Goal: Transaction & Acquisition: Purchase product/service

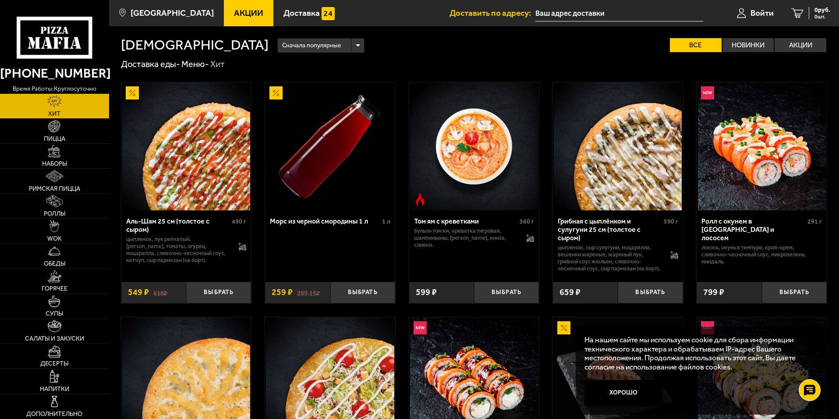
click at [234, 11] on span "Акции" at bounding box center [248, 13] width 29 height 8
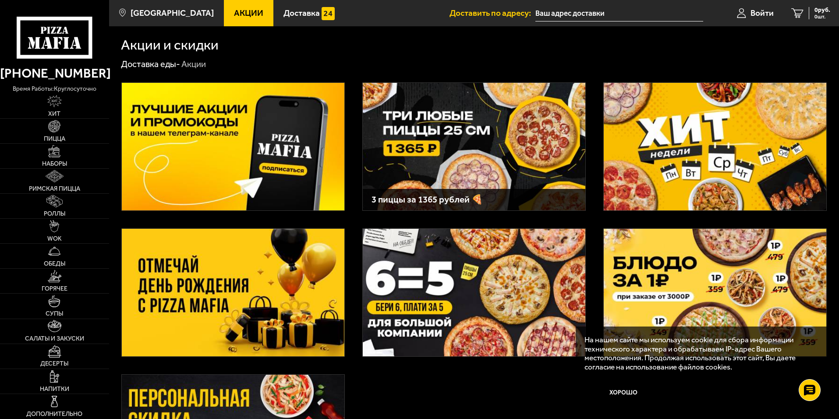
click at [418, 142] on img at bounding box center [474, 147] width 223 height 128
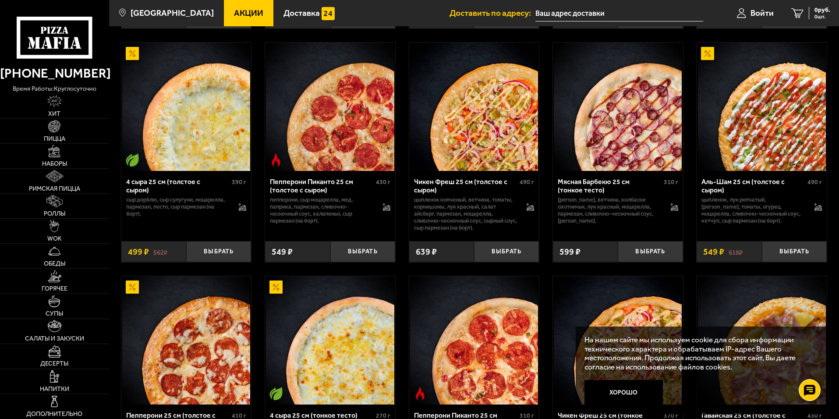
scroll to position [789, 0]
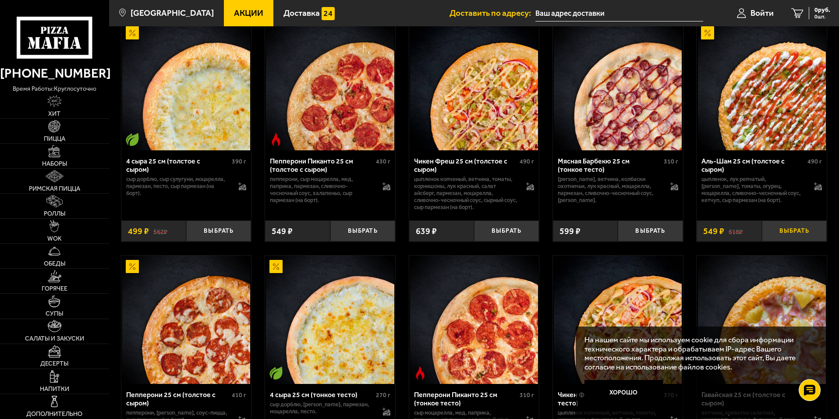
click at [798, 238] on button "Выбрать" at bounding box center [794, 230] width 65 height 21
click at [774, 233] on button "−" at bounding box center [772, 230] width 21 height 21
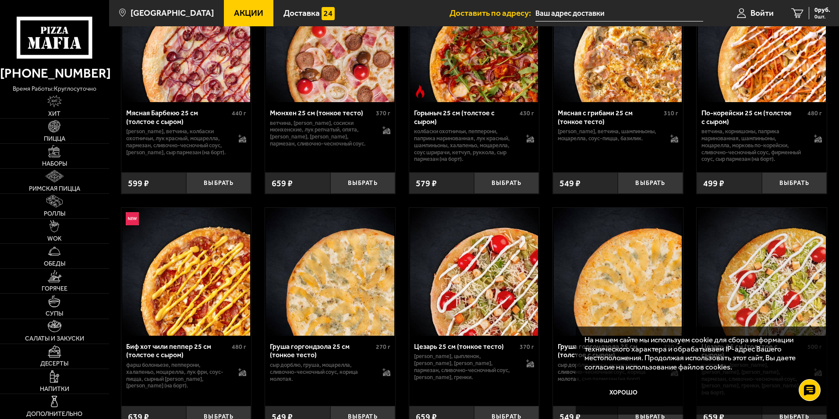
scroll to position [3033, 0]
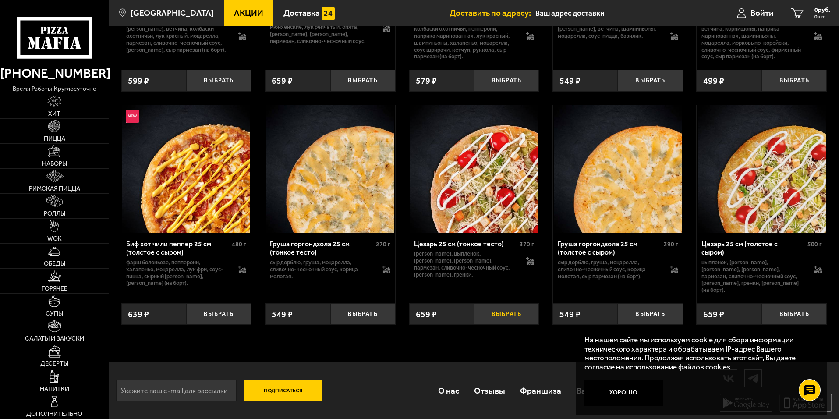
click at [497, 313] on button "Выбрать" at bounding box center [506, 313] width 65 height 21
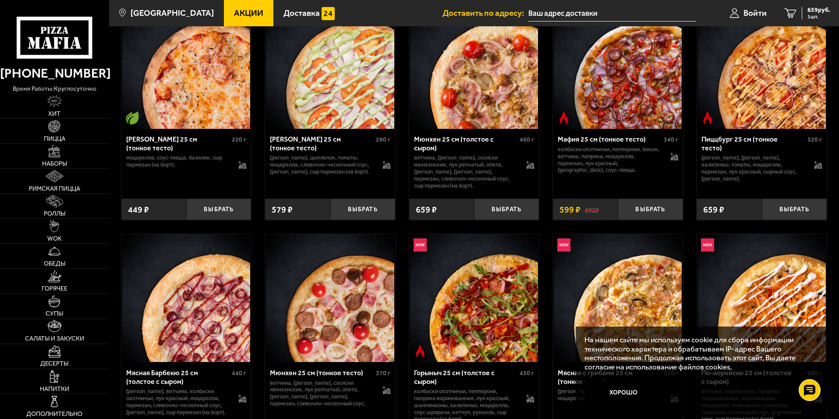
scroll to position [2639, 0]
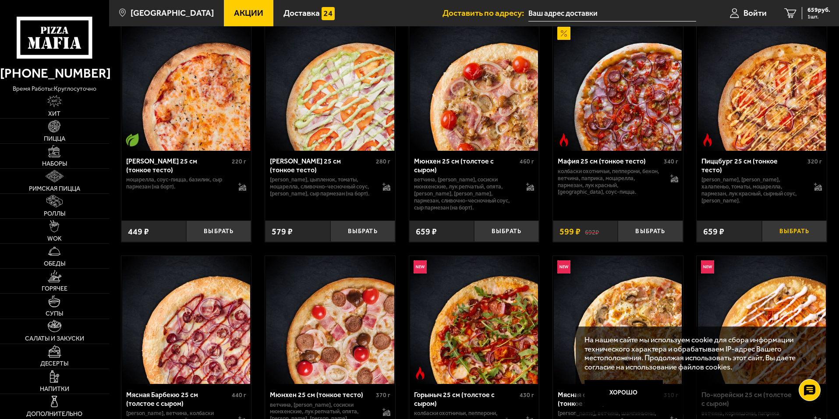
click at [804, 242] on button "Выбрать" at bounding box center [794, 230] width 65 height 21
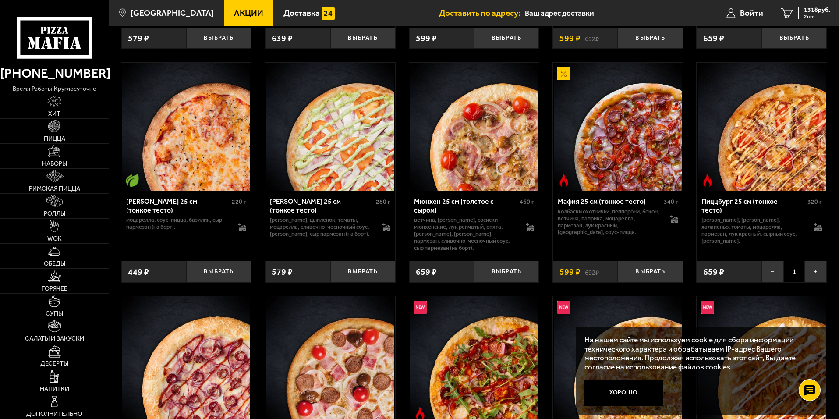
scroll to position [2595, 0]
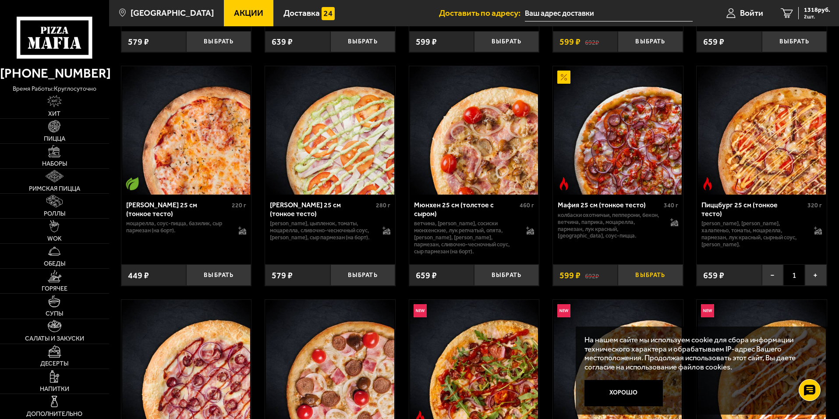
click at [665, 286] on button "Выбрать" at bounding box center [650, 274] width 65 height 21
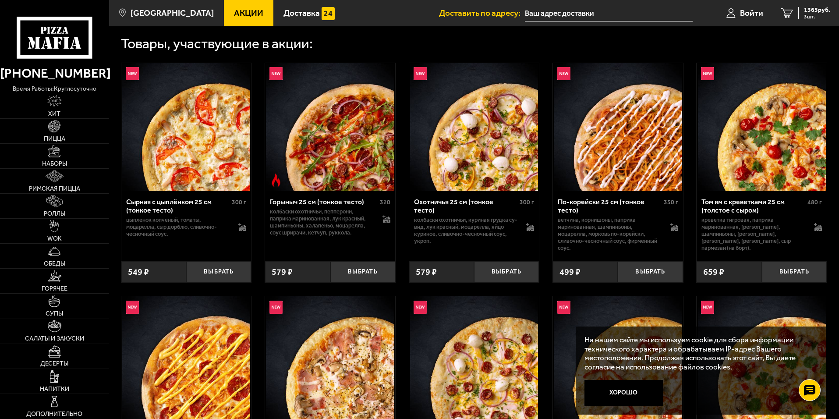
scroll to position [272, 0]
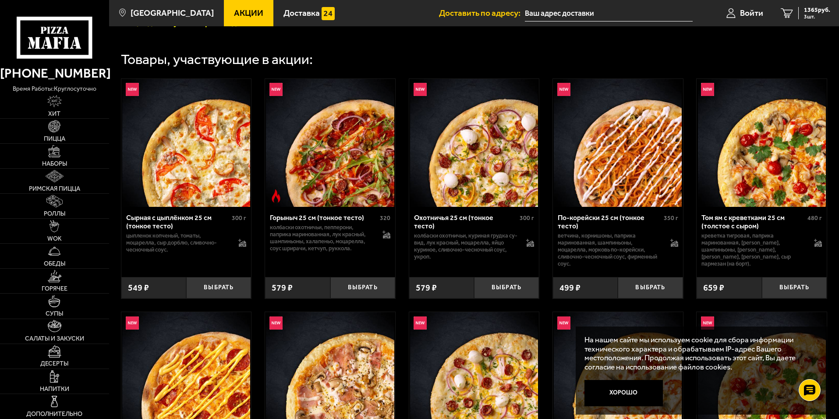
click at [554, 11] on input "text" at bounding box center [609, 13] width 168 height 16
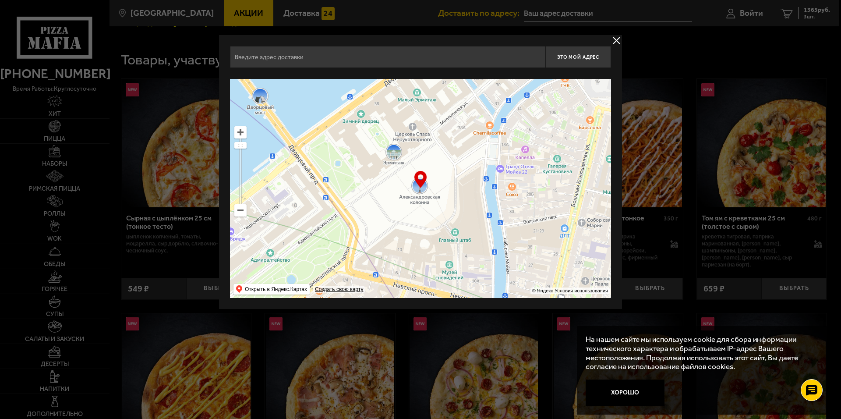
click at [338, 70] on div "Найдите адрес перетащив карту" at bounding box center [420, 73] width 381 height 11
click at [334, 60] on input "text" at bounding box center [388, 57] width 316 height 22
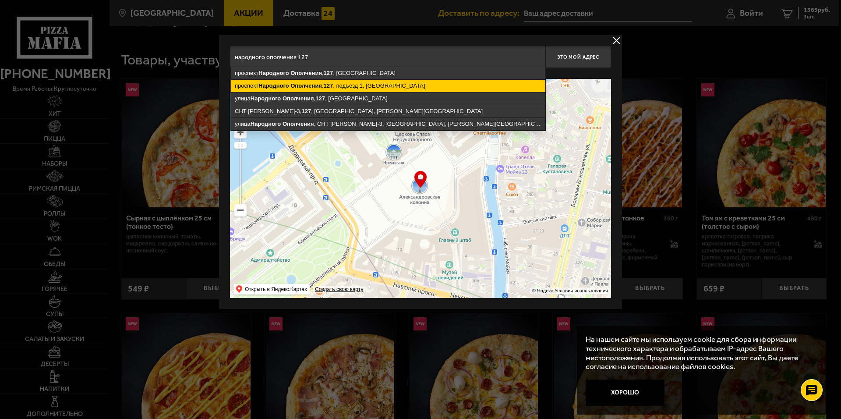
click at [331, 84] on ymaps "127" at bounding box center [329, 85] width 10 height 7
type input "Санкт-Петербург, проспект Народного Ополчения, 127, подъезд 1"
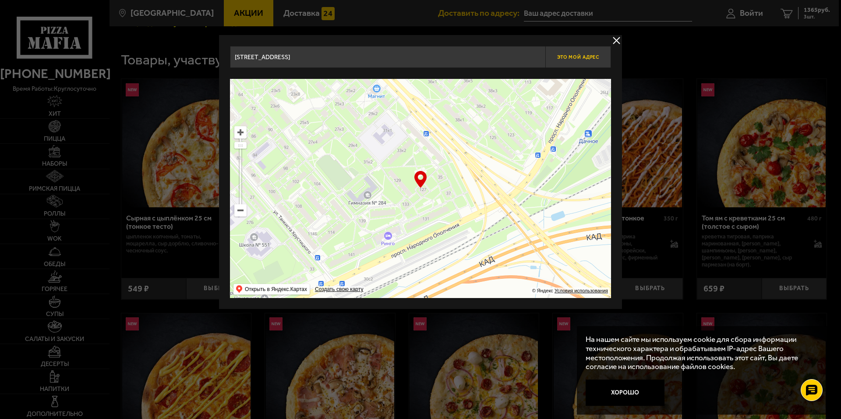
click at [585, 56] on span "Это мой адрес" at bounding box center [578, 57] width 42 height 6
type input "[STREET_ADDRESS]"
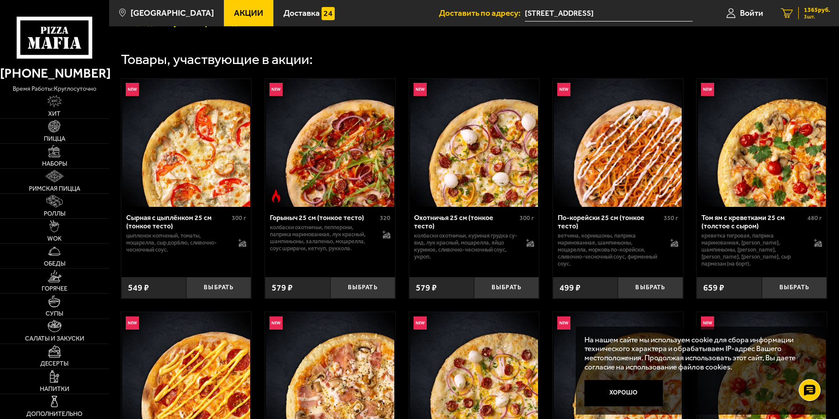
click at [810, 22] on link "3 1365 руб. 3 шт." at bounding box center [805, 13] width 67 height 26
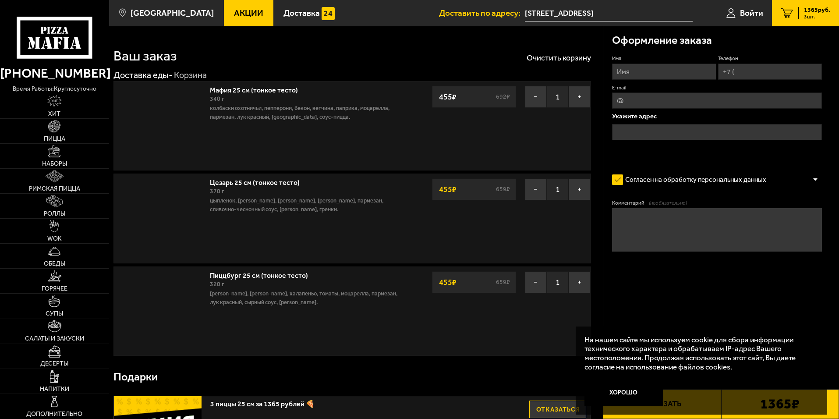
type input "[STREET_ADDRESS]"
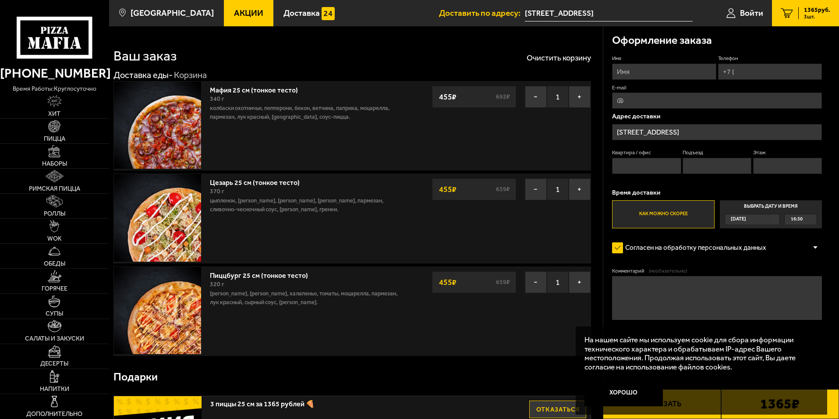
click at [669, 77] on input "Имя" at bounding box center [664, 72] width 104 height 16
type input "[PERSON_NAME]"
type input "[PHONE_NUMBER]"
type input "[EMAIL_ADDRESS][DOMAIN_NAME]"
type input "49"
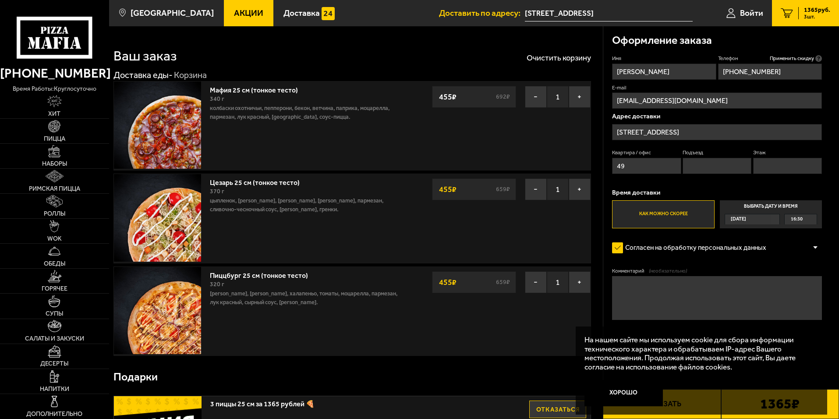
click at [772, 167] on input "Этаж" at bounding box center [787, 166] width 69 height 16
type input "9"
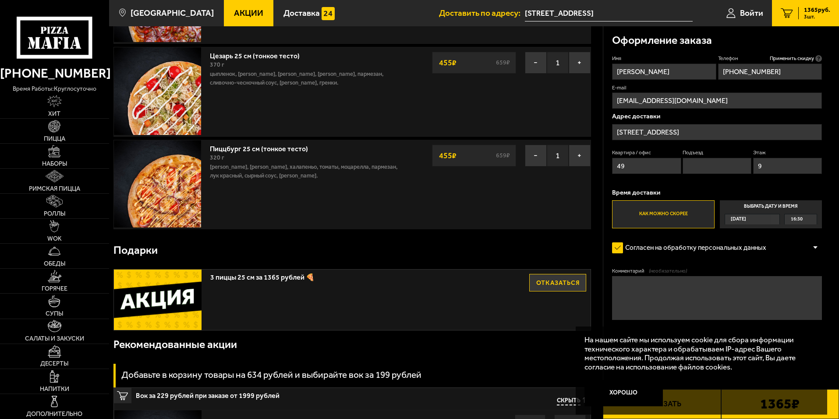
scroll to position [175, 0]
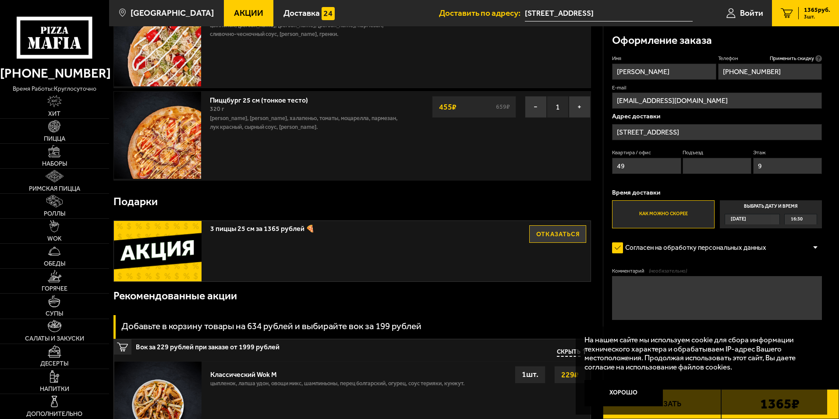
click at [817, 247] on div at bounding box center [815, 248] width 13 height 7
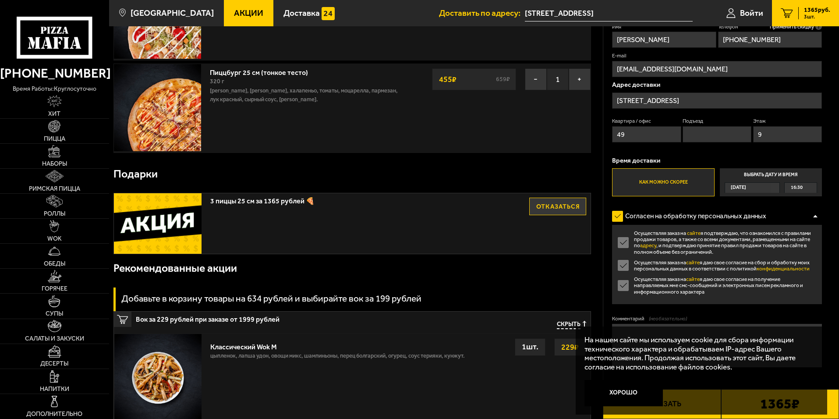
scroll to position [307, 0]
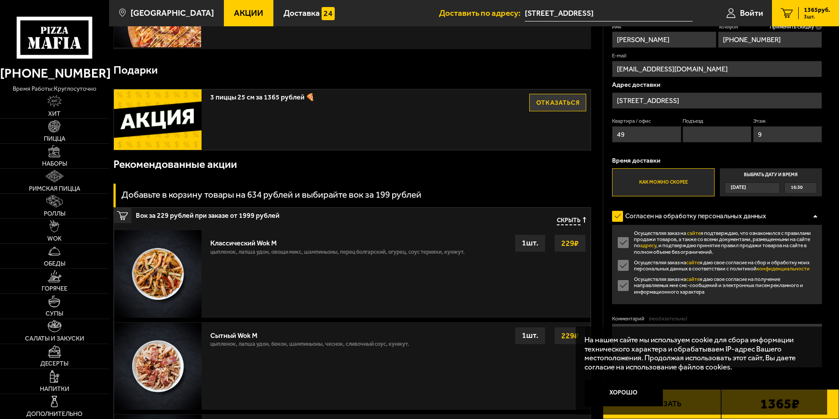
click at [816, 216] on div at bounding box center [815, 216] width 13 height 7
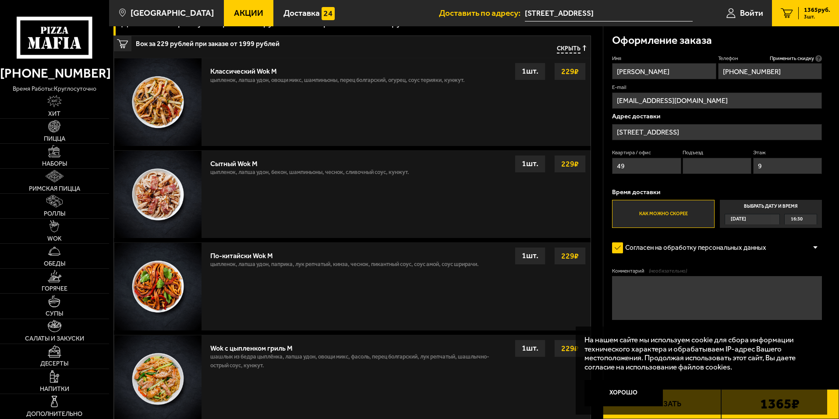
scroll to position [482, 0]
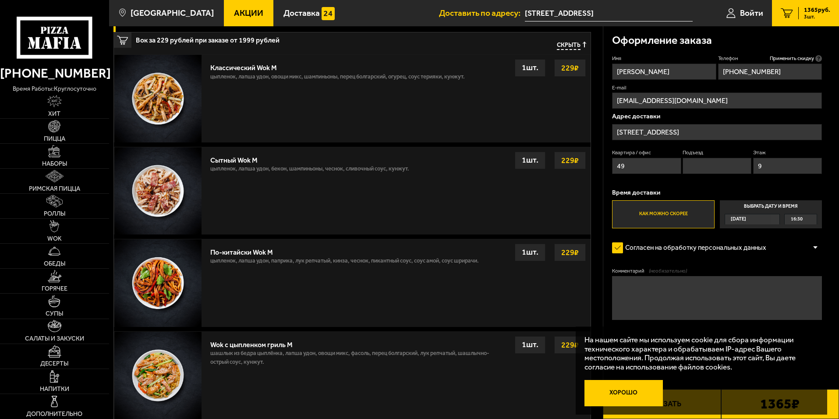
click at [640, 402] on button "Хорошо" at bounding box center [624, 393] width 79 height 26
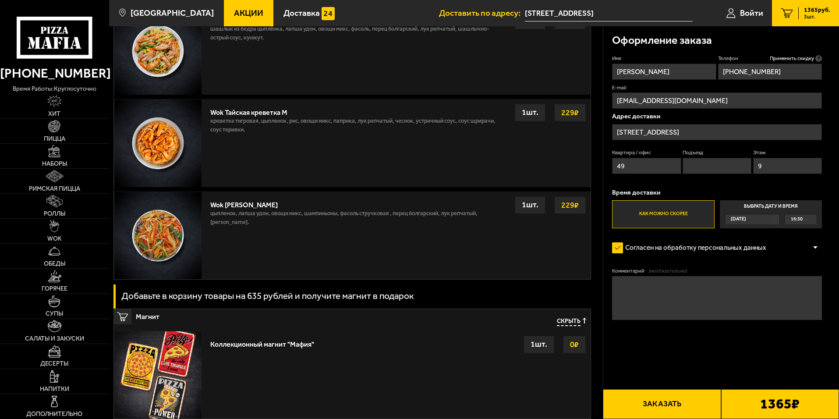
scroll to position [976, 0]
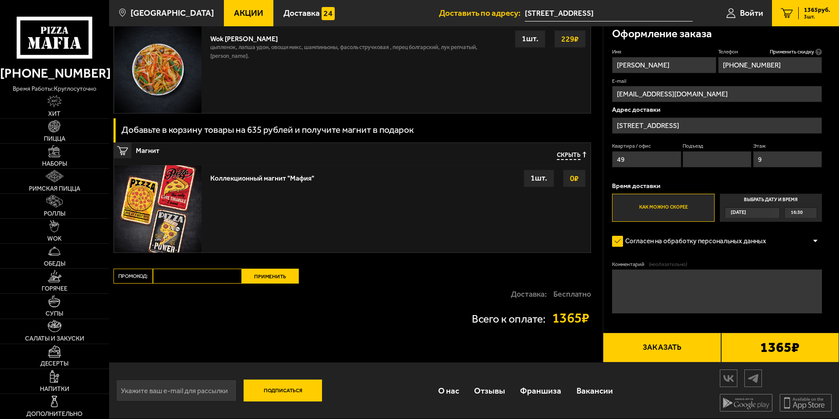
click at [768, 344] on b "1365 ₽" at bounding box center [779, 348] width 39 height 14
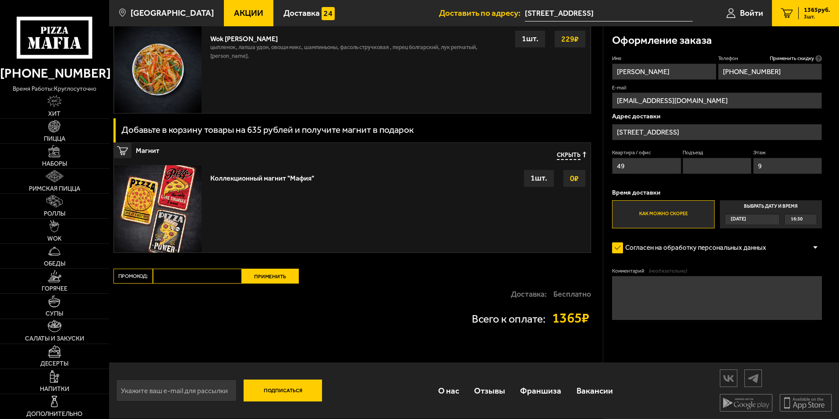
scroll to position [0, 0]
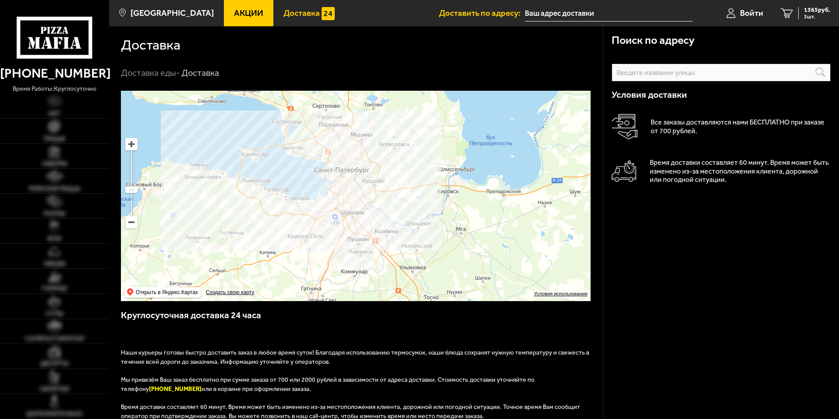
type input "[STREET_ADDRESS]"
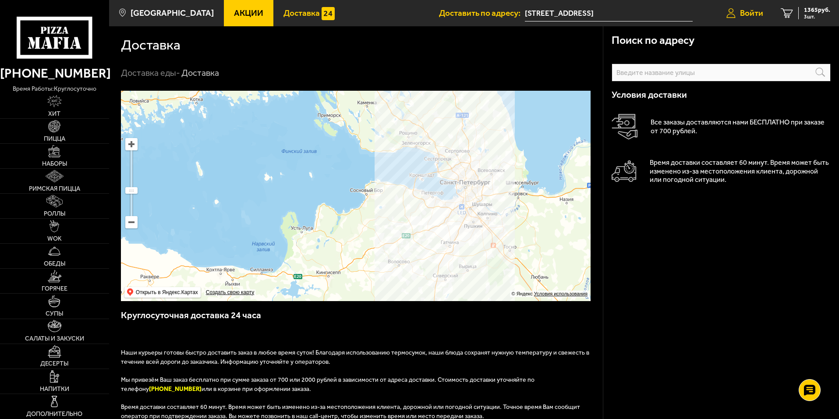
click at [753, 14] on span "Войти" at bounding box center [751, 13] width 23 height 8
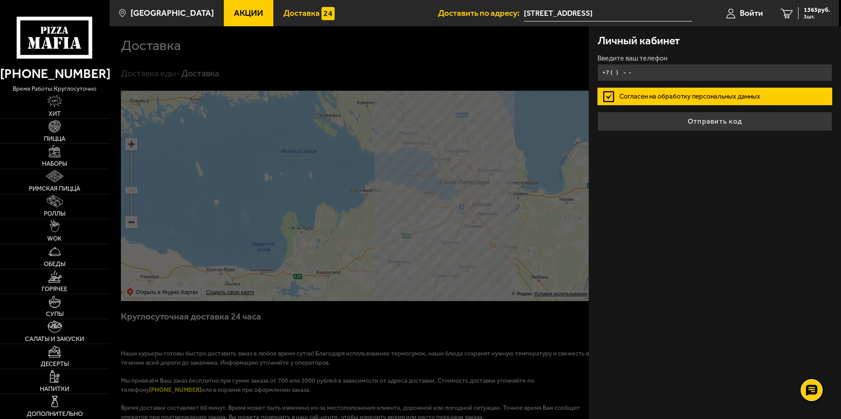
click at [652, 74] on input "+7 ( ) - -" at bounding box center [715, 72] width 235 height 17
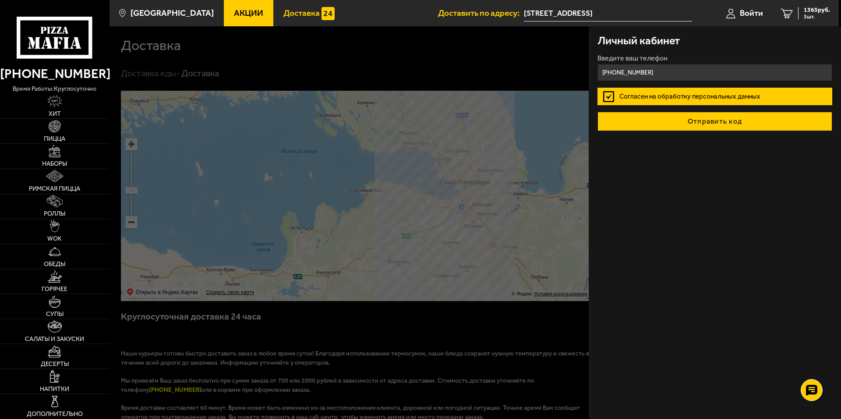
type input "[PHONE_NUMBER]"
click at [678, 121] on button "Отправить код" at bounding box center [715, 121] width 235 height 19
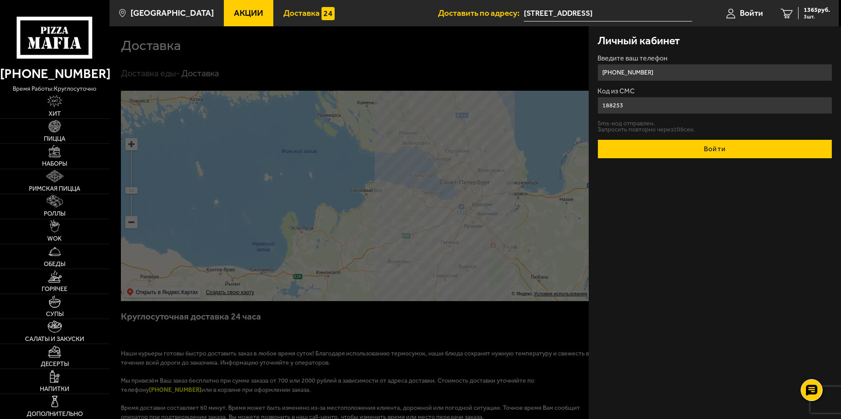
type input "188253"
click at [698, 150] on button "Войти" at bounding box center [715, 148] width 235 height 19
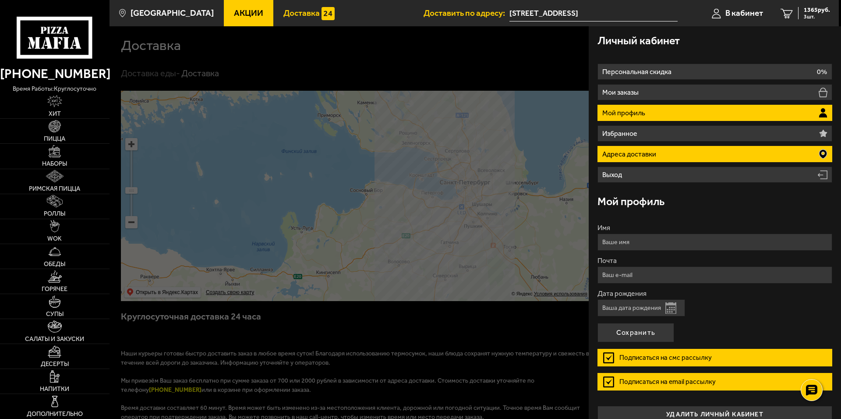
click at [712, 158] on li "Адреса доставки" at bounding box center [715, 154] width 235 height 16
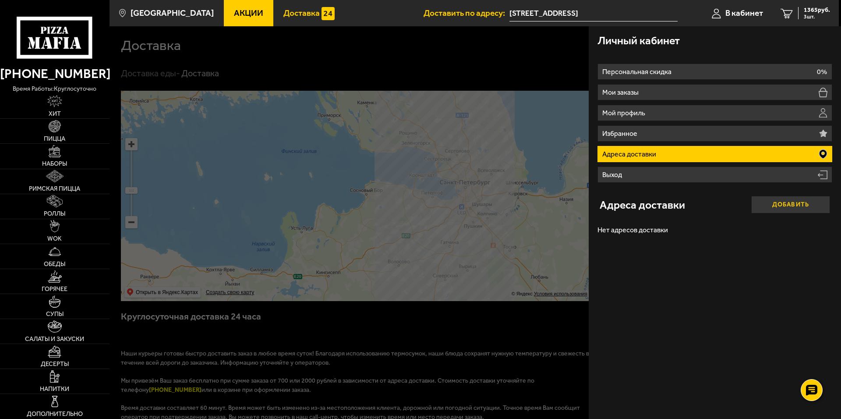
click at [760, 202] on button "Добавить" at bounding box center [791, 205] width 79 height 18
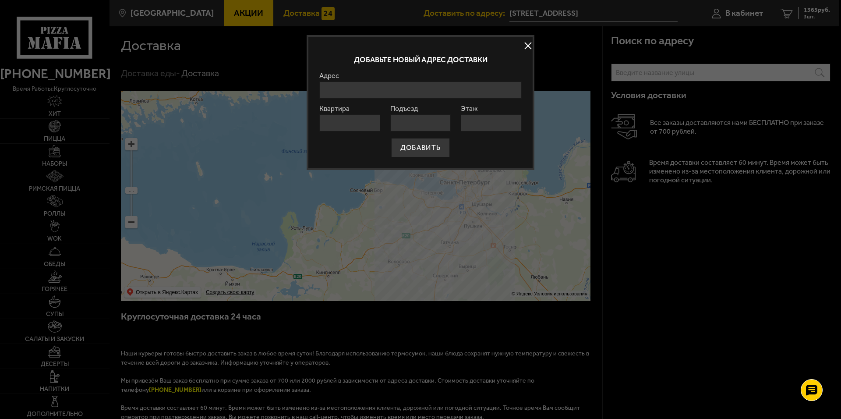
click at [381, 91] on input "Адрес" at bounding box center [420, 90] width 202 height 17
type input "[STREET_ADDRESS][PERSON_NAME]"
type input "49"
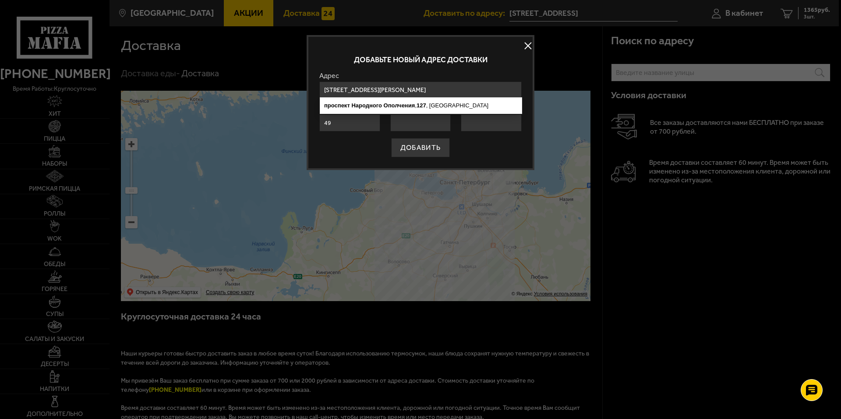
click at [474, 123] on input "Этаж" at bounding box center [491, 122] width 61 height 17
type input "9"
click at [464, 149] on div "ДОБАВИТЬ" at bounding box center [420, 147] width 202 height 19
click at [428, 107] on ymaps "[STREET_ADDRESS]" at bounding box center [421, 105] width 202 height 12
type input "[STREET_ADDRESS]"
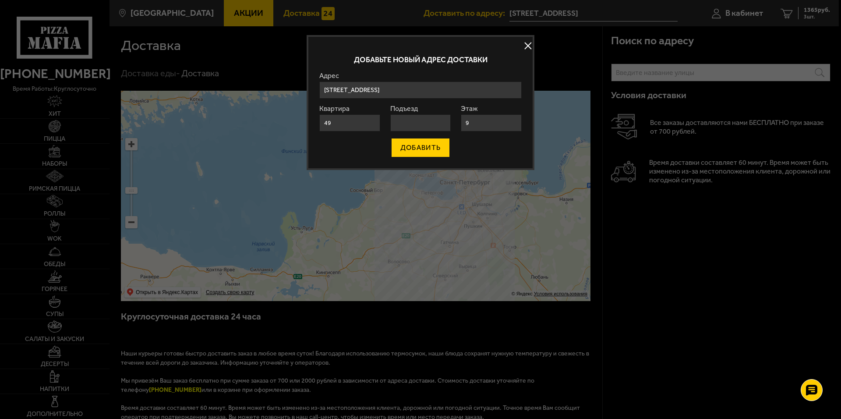
click at [422, 147] on button "ДОБАВИТЬ" at bounding box center [420, 147] width 59 height 19
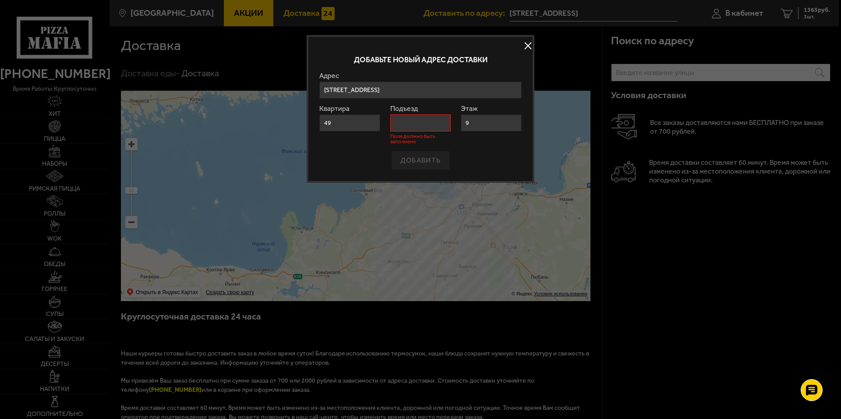
click at [415, 121] on input "Подъезд" at bounding box center [420, 122] width 61 height 17
type input "1"
click at [414, 162] on button "ДОБАВИТЬ" at bounding box center [420, 160] width 59 height 19
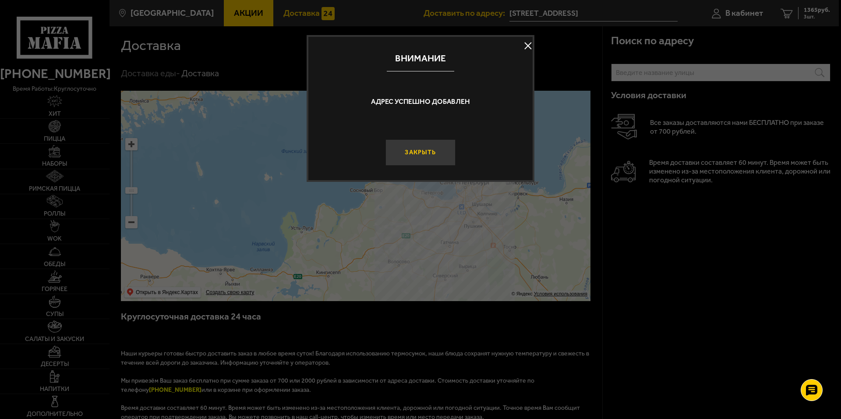
click at [416, 155] on button "Закрыть" at bounding box center [421, 152] width 70 height 26
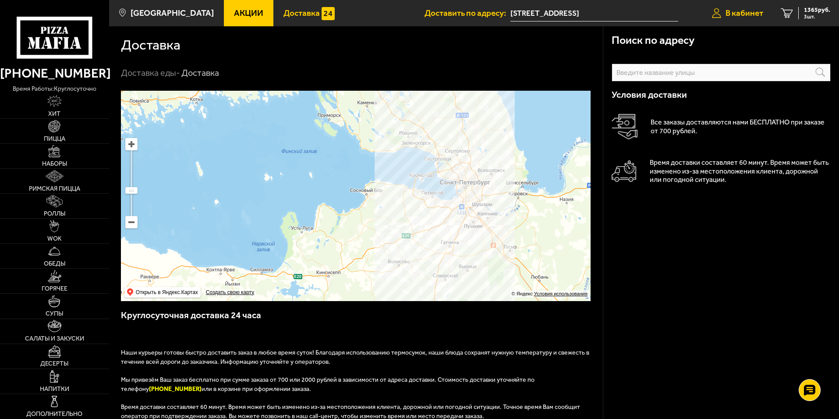
click at [736, 11] on span "В кабинет" at bounding box center [745, 13] width 38 height 8
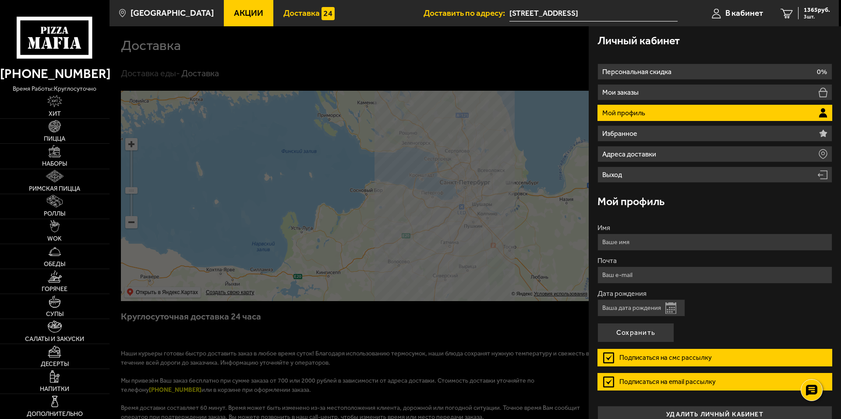
click at [674, 306] on button "Открыть календарь" at bounding box center [671, 307] width 11 height 11
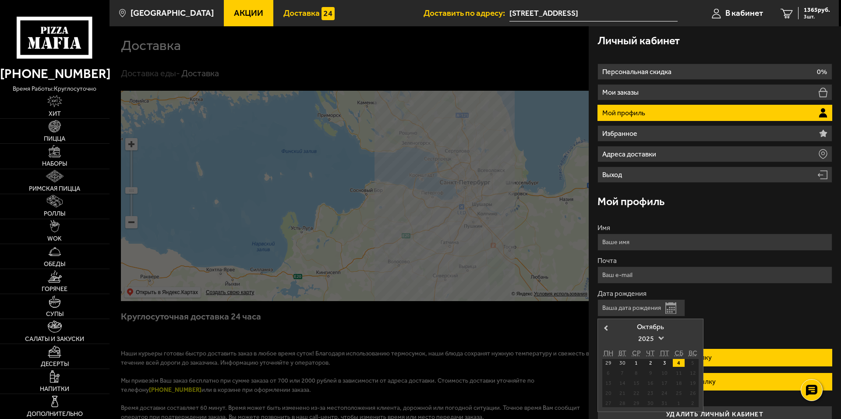
click at [663, 339] on span at bounding box center [662, 337] width 6 height 6
click at [654, 373] on div "1979" at bounding box center [650, 372] width 47 height 9
click at [612, 361] on div "1" at bounding box center [609, 363] width 12 height 8
type input "[DATE]"
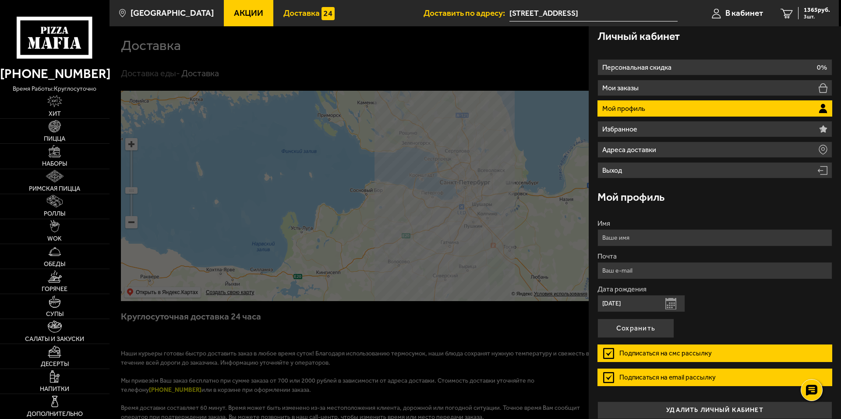
scroll to position [0, 0]
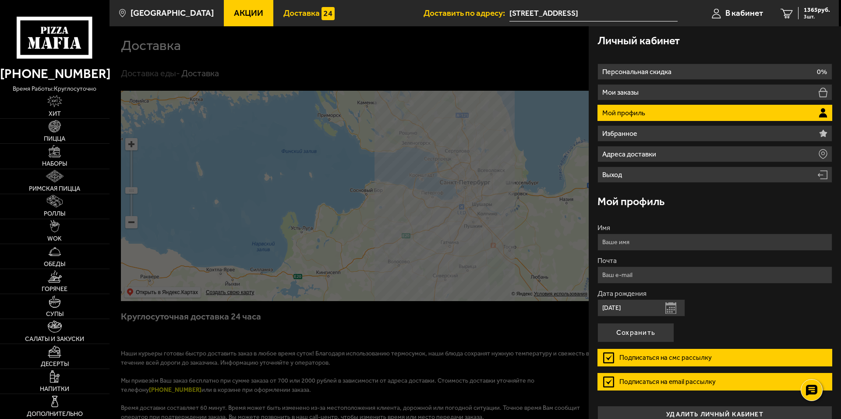
click at [679, 277] on input "Почта" at bounding box center [715, 274] width 235 height 17
type input "[EMAIL_ADDRESS][DOMAIN_NAME]"
click at [710, 302] on div "Дата рождения [DEMOGRAPHIC_DATA] Открыть календарь" at bounding box center [715, 303] width 235 height 26
drag, startPoint x: 628, startPoint y: 242, endPoint x: 585, endPoint y: 242, distance: 42.5
click at [585, 242] on main "Санкт-Петербург Все Акции Доставка Личный кабинет Акции Доставка Доставить по а…" at bounding box center [474, 332] width 730 height 664
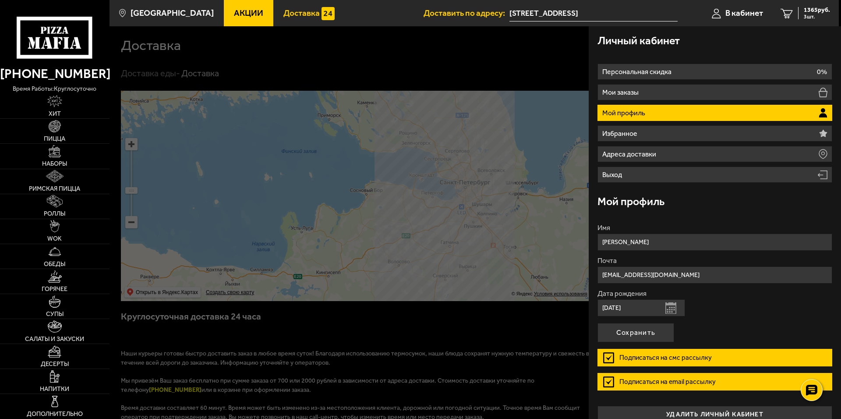
click at [674, 243] on input "[PERSON_NAME]" at bounding box center [715, 242] width 235 height 17
type input "[PERSON_NAME]"
click at [713, 206] on div "Мой профиль" at bounding box center [715, 201] width 235 height 28
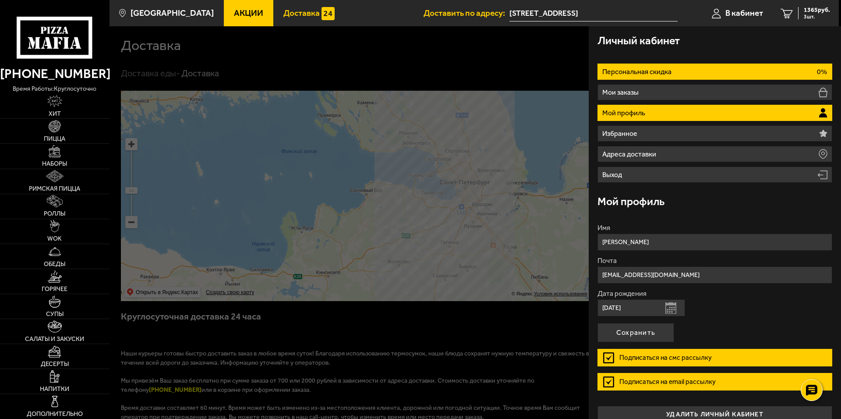
click at [685, 73] on li "Персональная скидка 0%" at bounding box center [715, 72] width 235 height 16
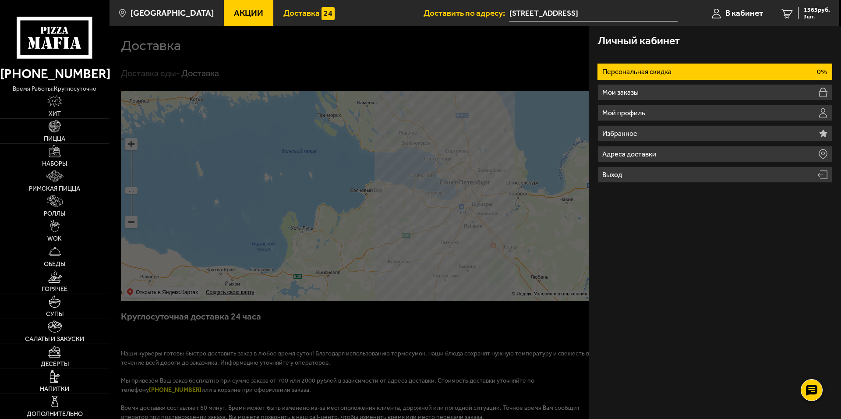
click at [685, 73] on li "Персональная скидка 0%" at bounding box center [715, 72] width 235 height 16
click at [816, 13] on span "1365 руб." at bounding box center [817, 10] width 26 height 6
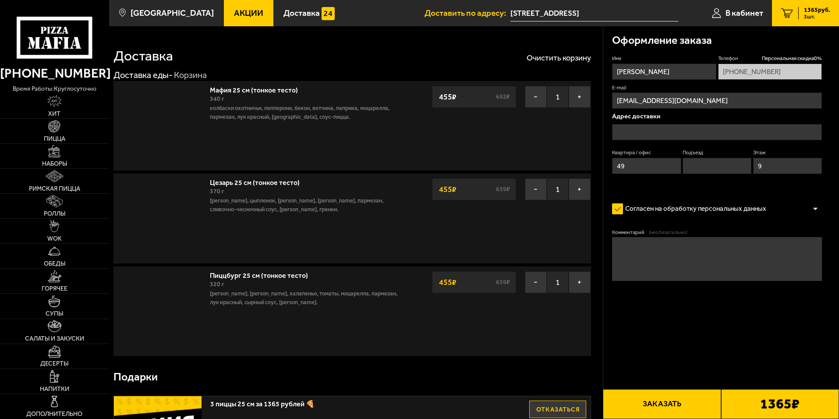
type input "[STREET_ADDRESS]"
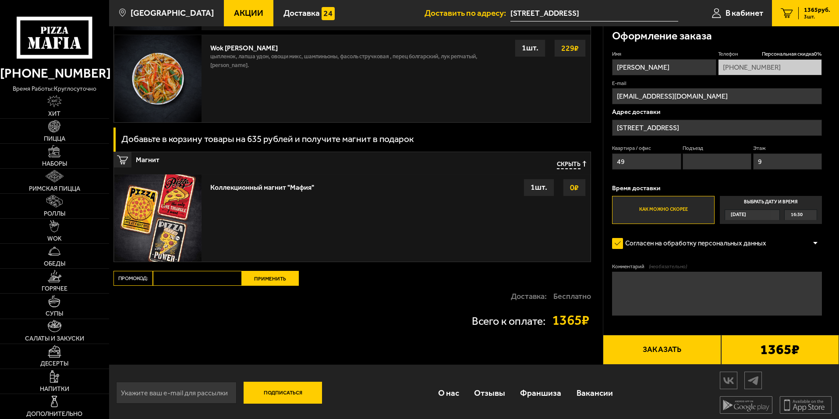
scroll to position [969, 0]
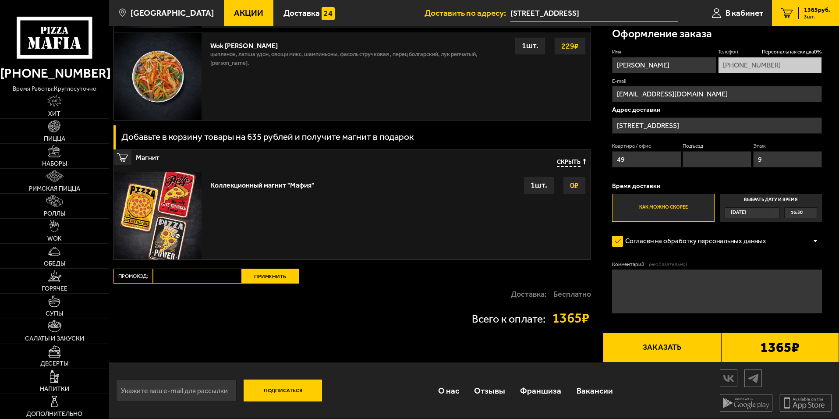
click at [665, 345] on button "Заказать" at bounding box center [662, 348] width 118 height 30
click at [663, 348] on button "Заказать" at bounding box center [662, 348] width 118 height 30
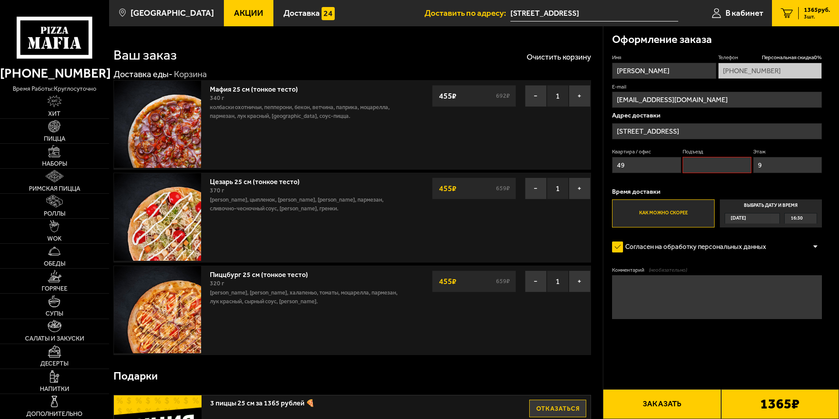
scroll to position [0, 0]
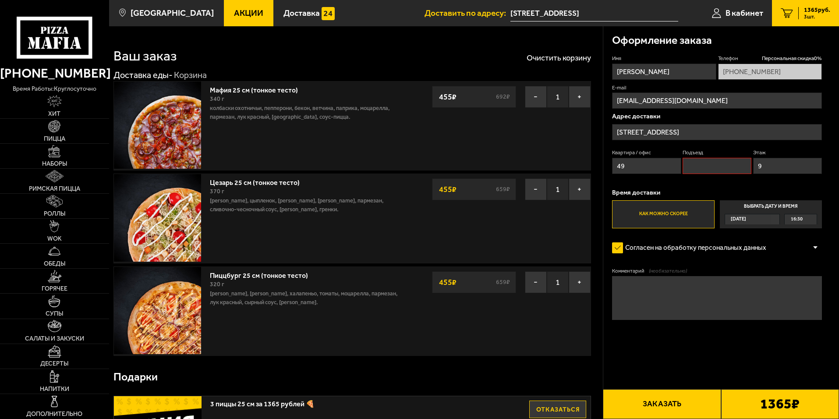
click at [721, 174] on input "Подъезд" at bounding box center [717, 166] width 69 height 16
type input "1"
click at [706, 329] on form "Имя [PERSON_NAME] скидка 0 % [PHONE_NUMBER] E-mail [EMAIL_ADDRESS][DOMAIN_NAME]…" at bounding box center [717, 213] width 210 height 317
click at [694, 397] on button "Заказать" at bounding box center [662, 404] width 118 height 30
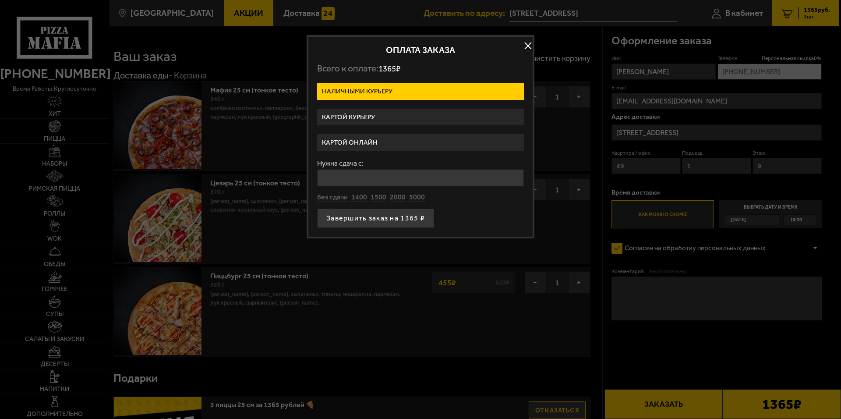
click at [368, 139] on label "Картой онлайн" at bounding box center [420, 142] width 207 height 17
click at [0, 0] on input "Картой онлайн" at bounding box center [0, 0] width 0 height 0
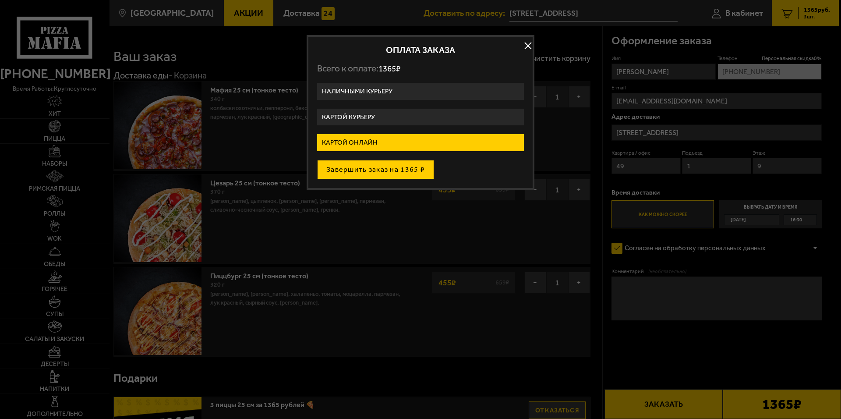
click at [368, 169] on button "Завершить заказ на 1365 ₽" at bounding box center [375, 169] width 117 height 19
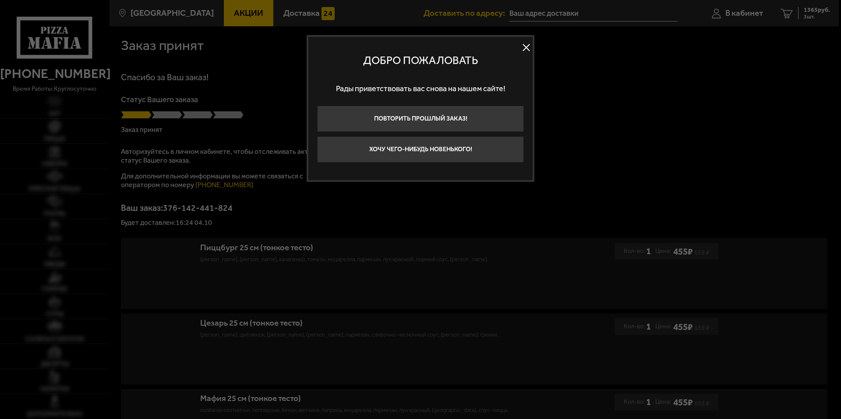
type input "[STREET_ADDRESS]"
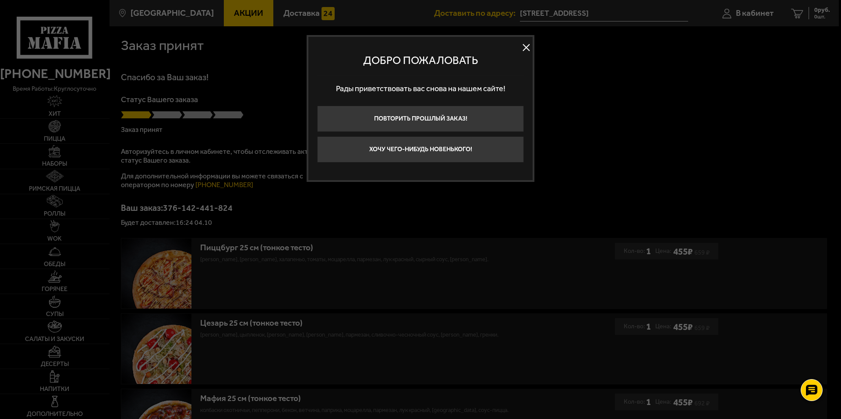
click at [531, 42] on button at bounding box center [526, 47] width 13 height 13
